Goal: Task Accomplishment & Management: Use online tool/utility

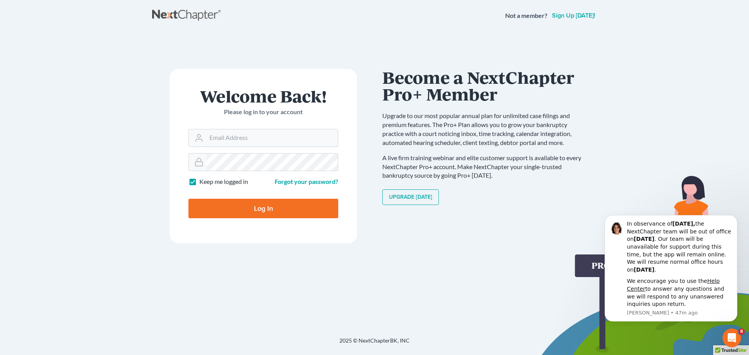
type input "[PERSON_NAME][EMAIL_ADDRESS][DOMAIN_NAME]"
click at [254, 207] on input "Log In" at bounding box center [263, 209] width 150 height 20
type input "Thinking..."
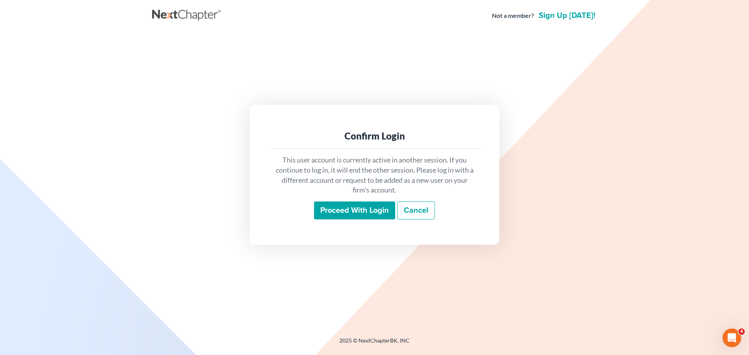
click at [344, 206] on input "Proceed with login" at bounding box center [354, 211] width 81 height 18
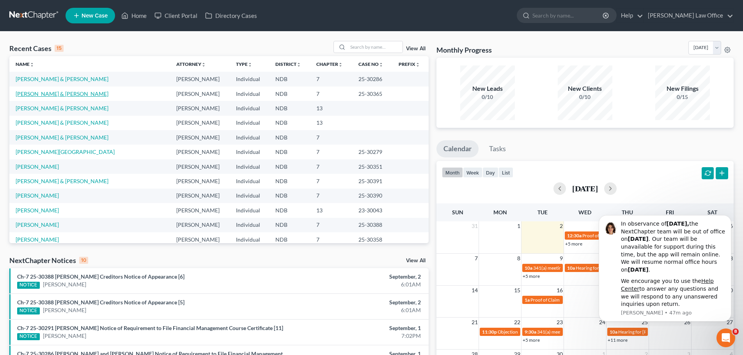
click at [34, 94] on link "[PERSON_NAME] & [PERSON_NAME]" at bounding box center [62, 94] width 93 height 7
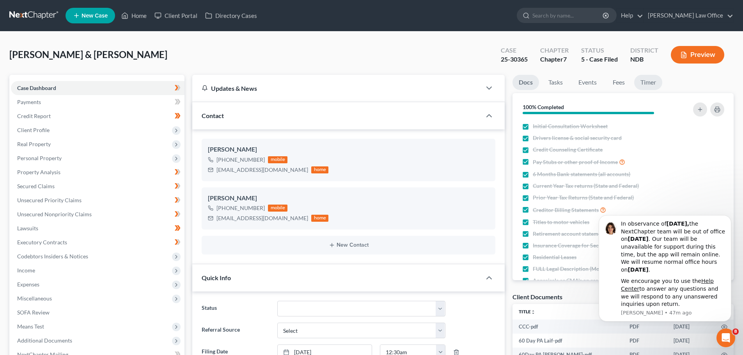
click at [642, 84] on link "Timer" at bounding box center [648, 82] width 28 height 15
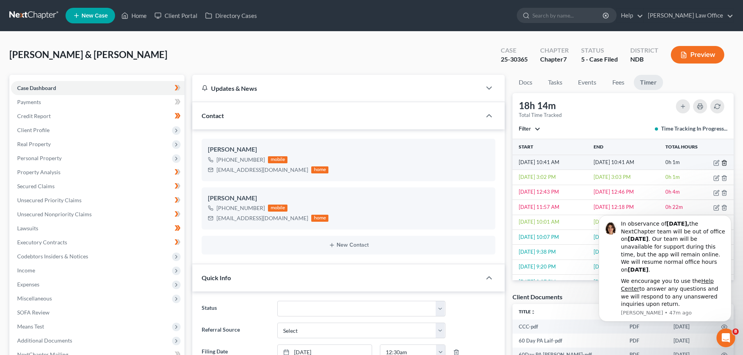
click at [724, 163] on line "button" at bounding box center [724, 164] width 0 height 2
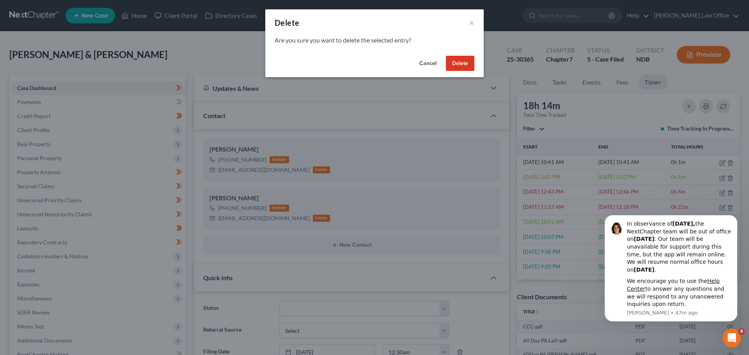
click at [463, 59] on button "Delete" at bounding box center [460, 64] width 28 height 16
